Goal: Information Seeking & Learning: Check status

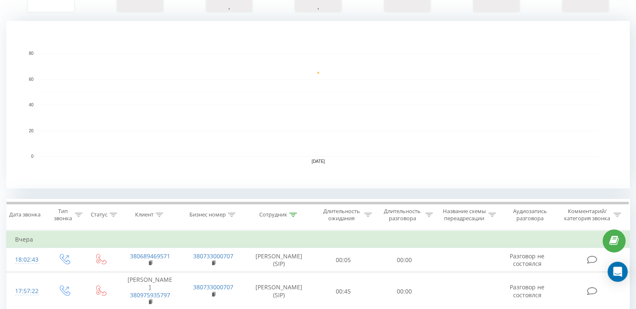
scroll to position [251, 0]
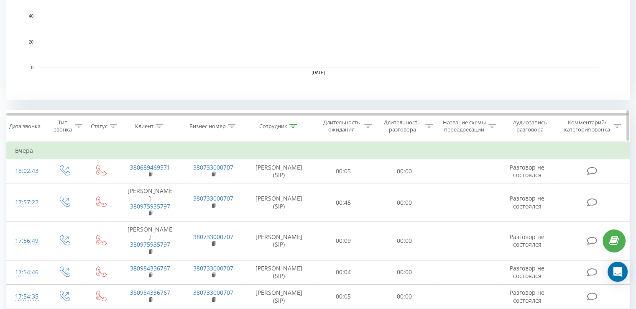
click at [294, 126] on icon at bounding box center [293, 126] width 8 height 4
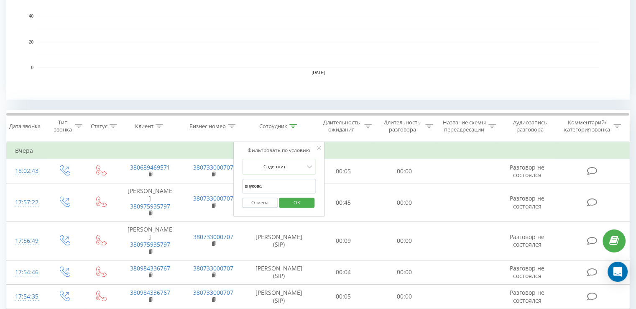
click at [269, 182] on input "внукова" at bounding box center [279, 186] width 74 height 15
click at [294, 202] on span "OK" at bounding box center [296, 202] width 23 height 13
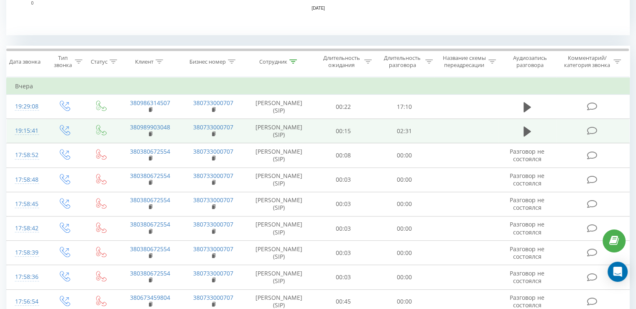
scroll to position [293, 0]
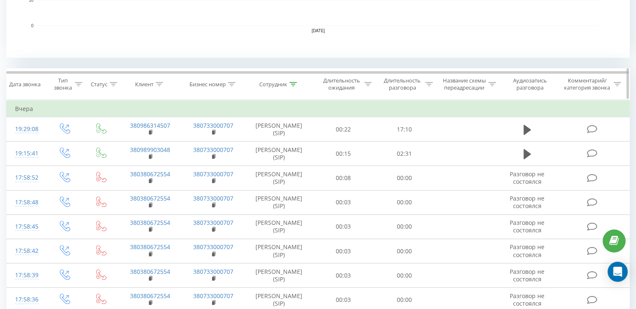
click at [291, 86] on div at bounding box center [293, 84] width 8 height 7
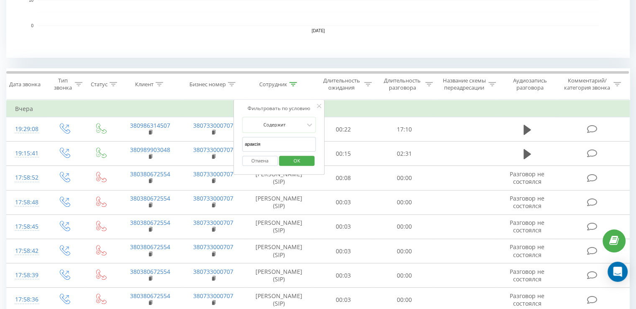
click at [288, 143] on input "араксія" at bounding box center [279, 144] width 74 height 15
type input "внукова"
click at [298, 158] on span "OK" at bounding box center [296, 160] width 23 height 13
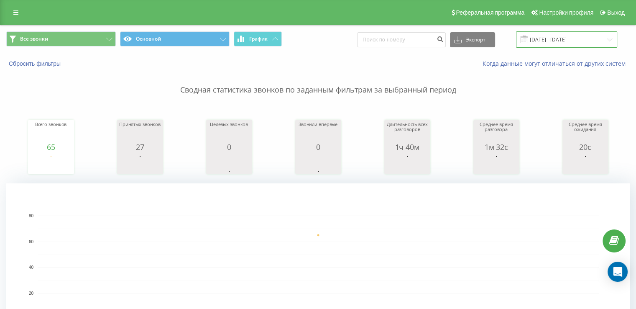
click at [563, 36] on input "[DATE] - [DATE]" at bounding box center [566, 39] width 101 height 16
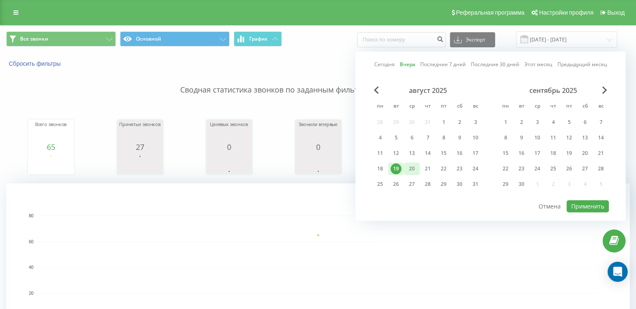
click at [415, 168] on div "20" at bounding box center [412, 168] width 11 height 11
click at [597, 201] on button "Применить" at bounding box center [588, 206] width 42 height 12
type input "[DATE] - [DATE]"
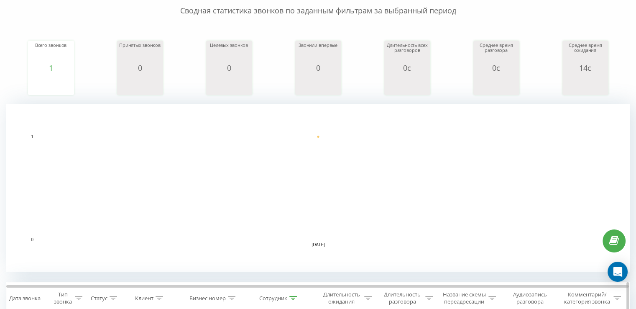
scroll to position [167, 0]
